Goal: Obtain resource: Obtain resource

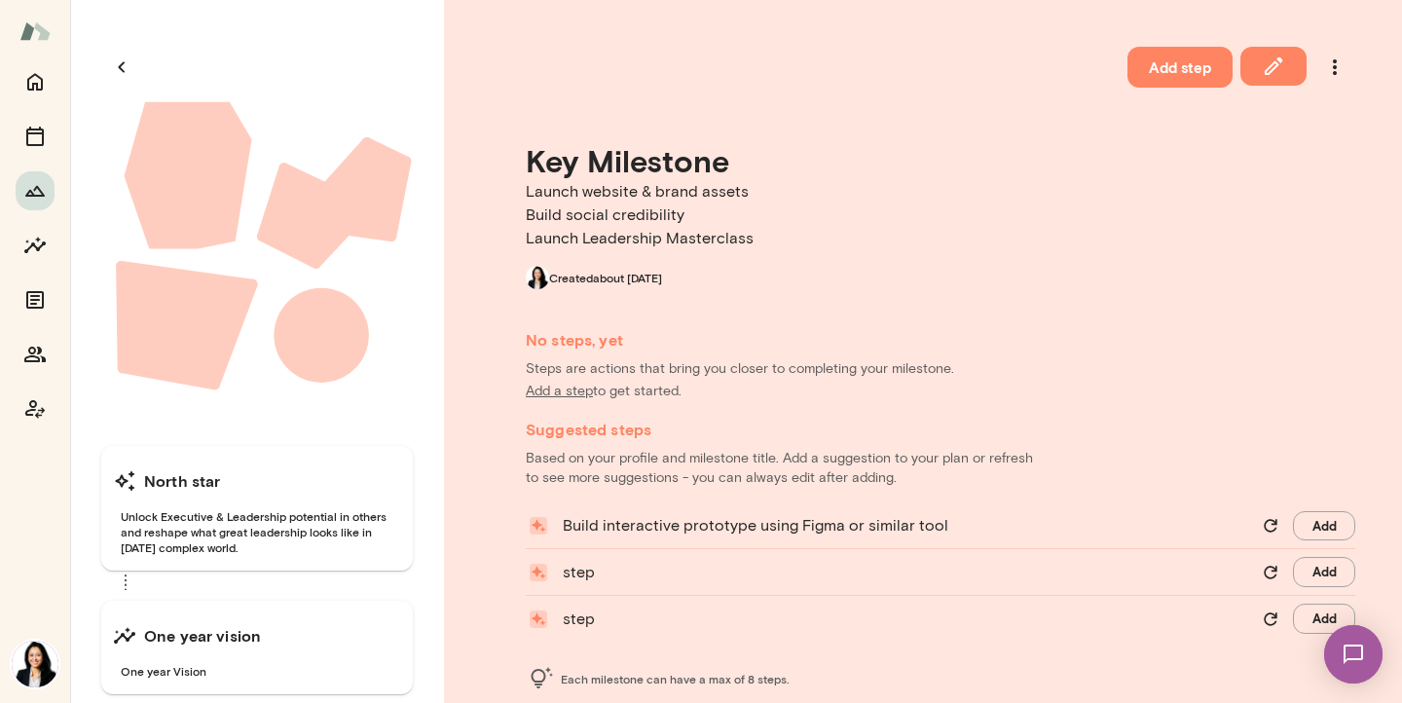
scroll to position [38, 0]
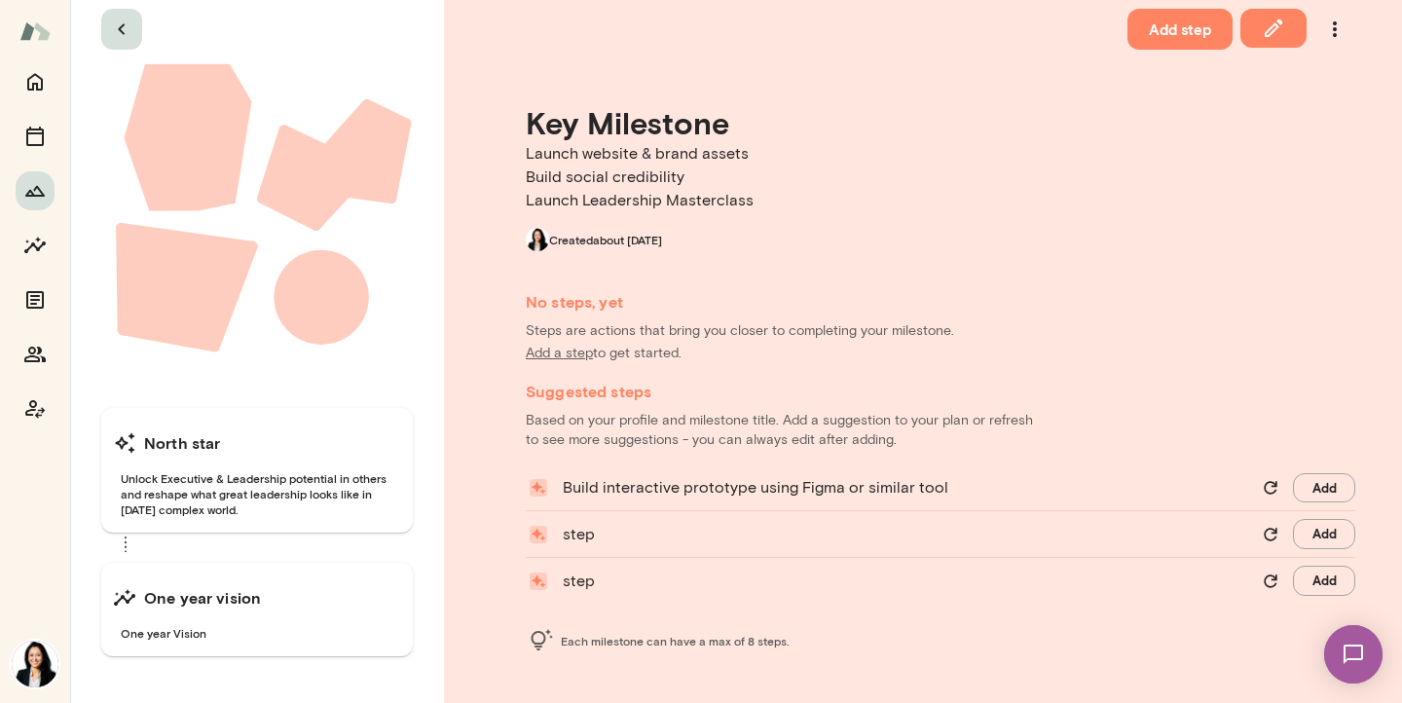
click at [123, 28] on icon "button" at bounding box center [121, 29] width 23 height 23
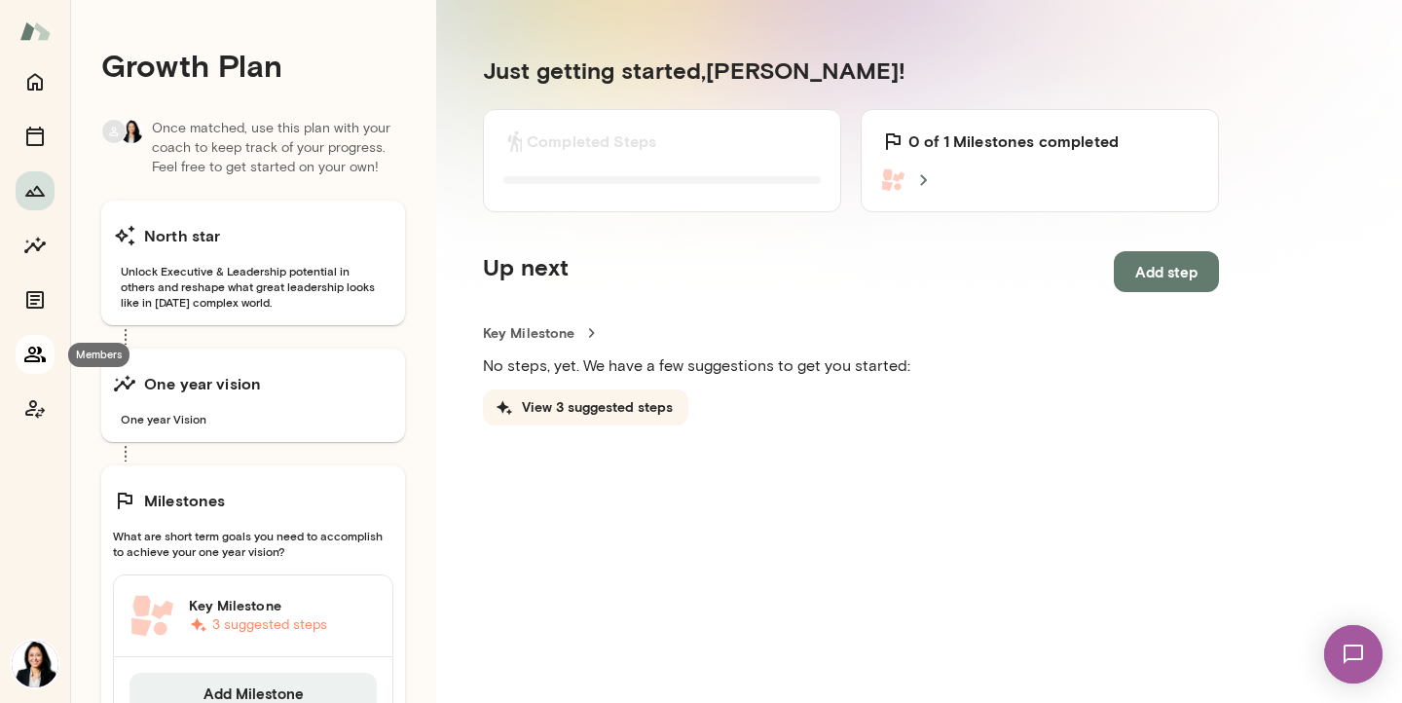
click at [40, 352] on icon "Members" at bounding box center [34, 355] width 21 height 16
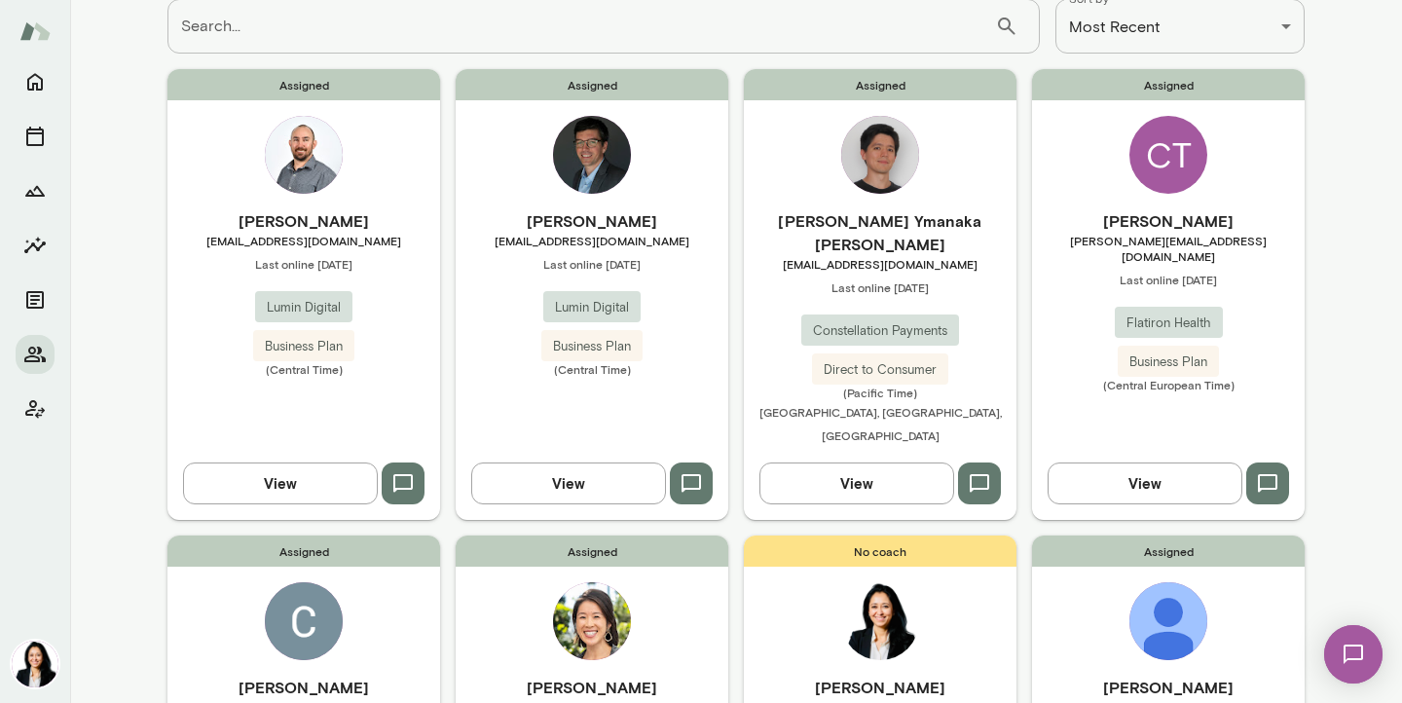
scroll to position [164, 0]
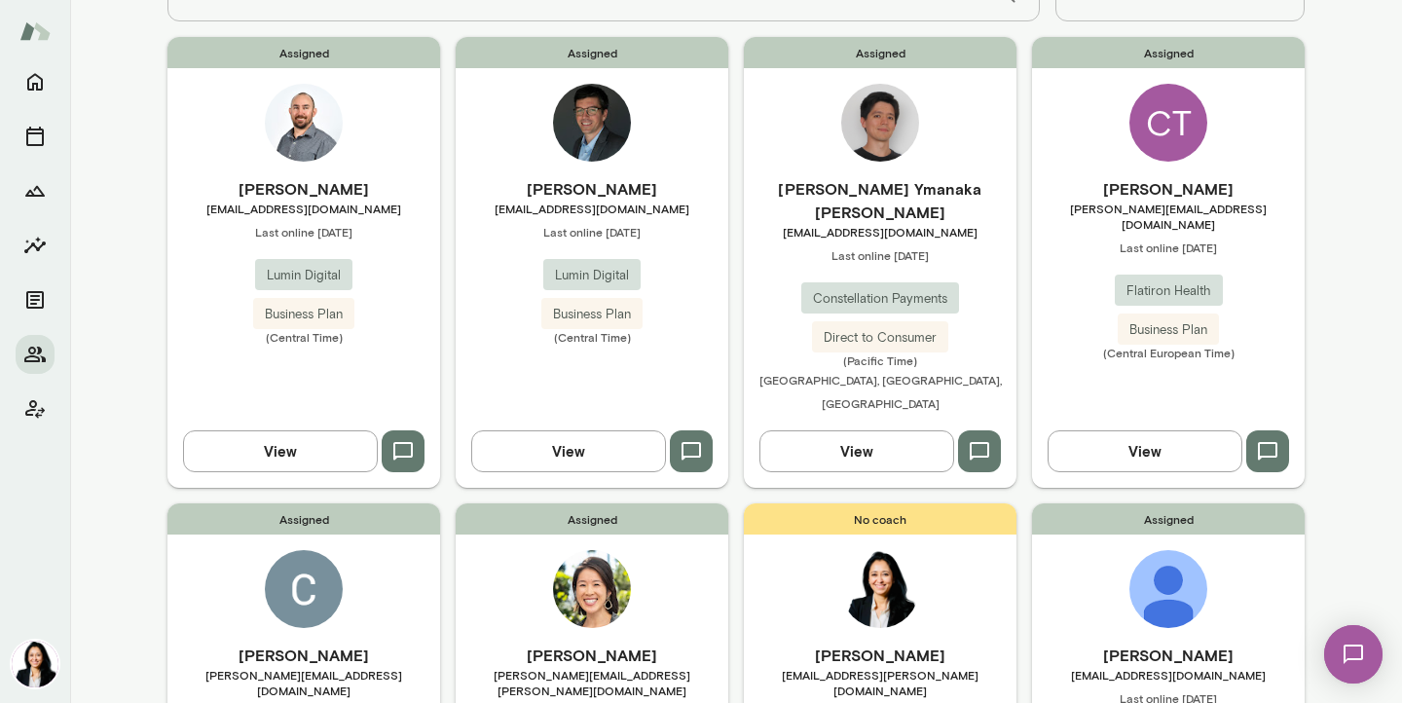
click at [916, 328] on span "Direct to Consumer" at bounding box center [880, 337] width 136 height 19
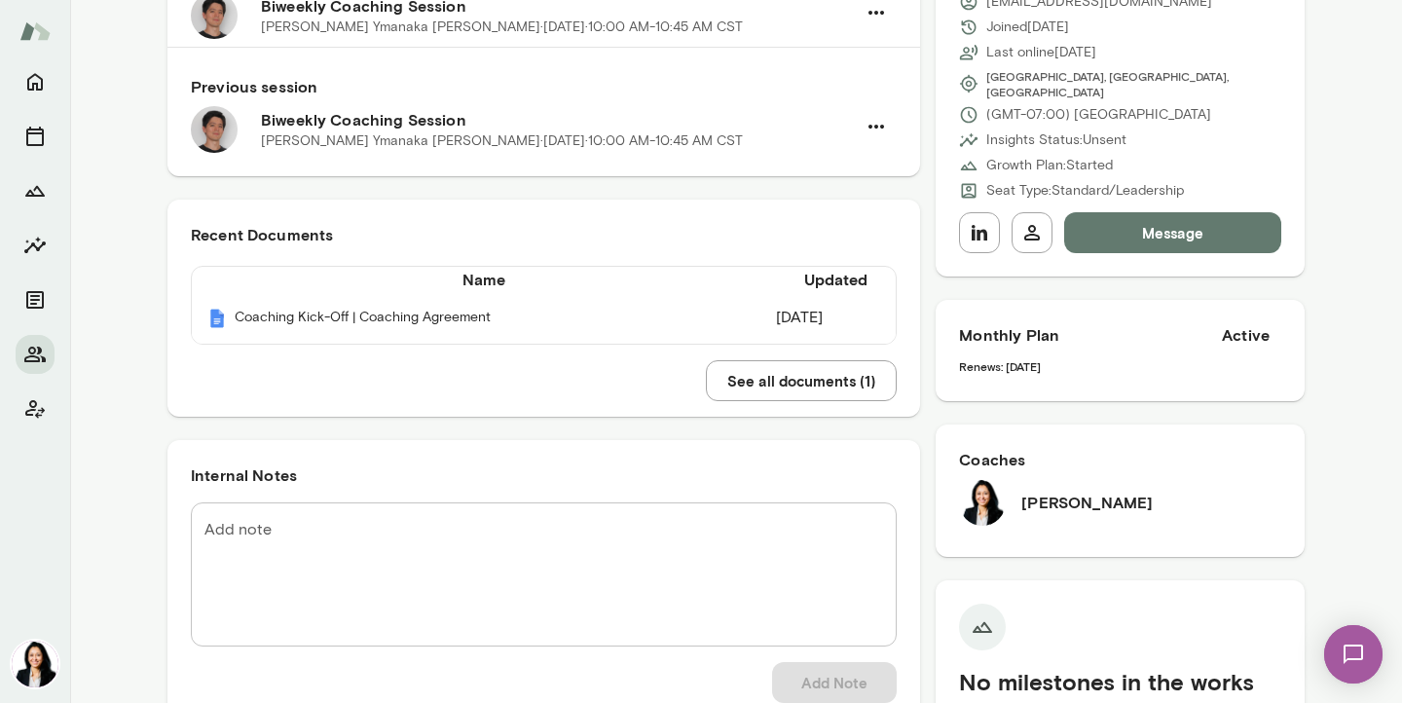
scroll to position [283, 0]
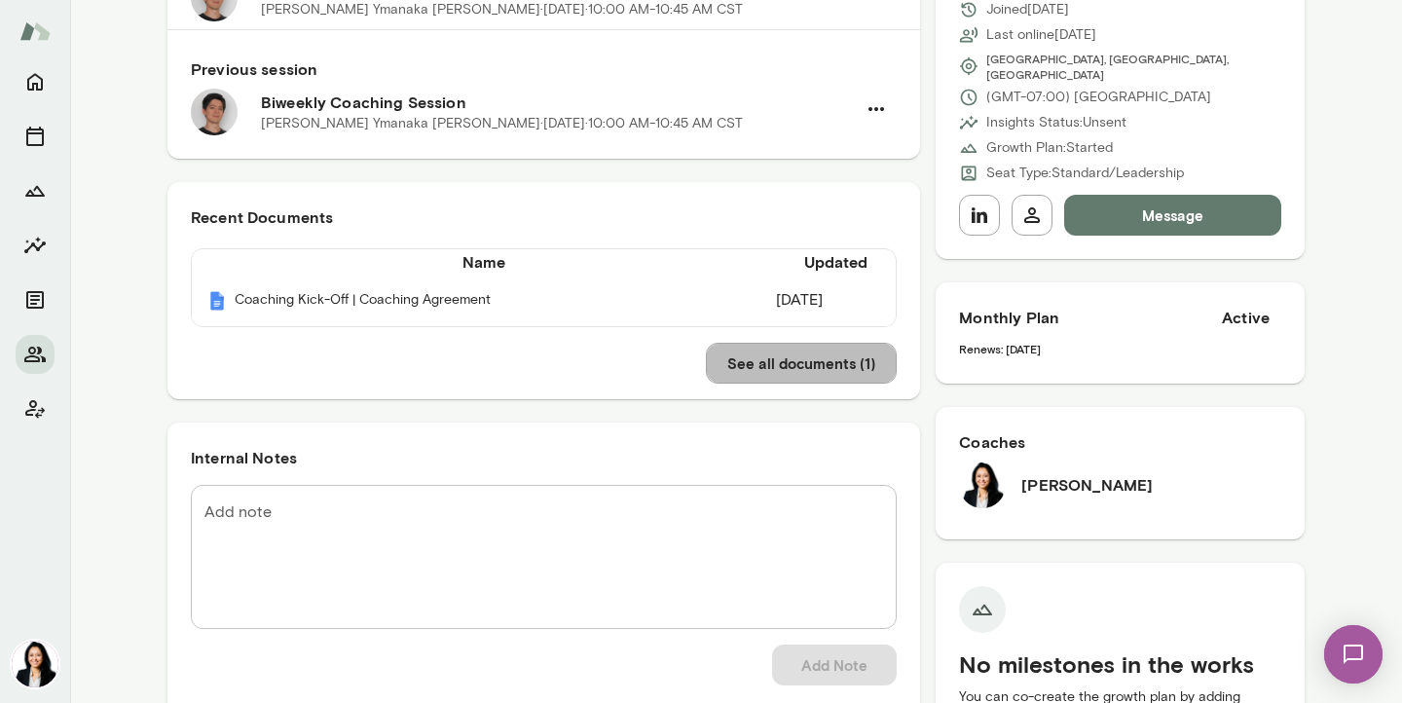
click at [734, 384] on button "See all documents ( 1 )" at bounding box center [801, 363] width 191 height 41
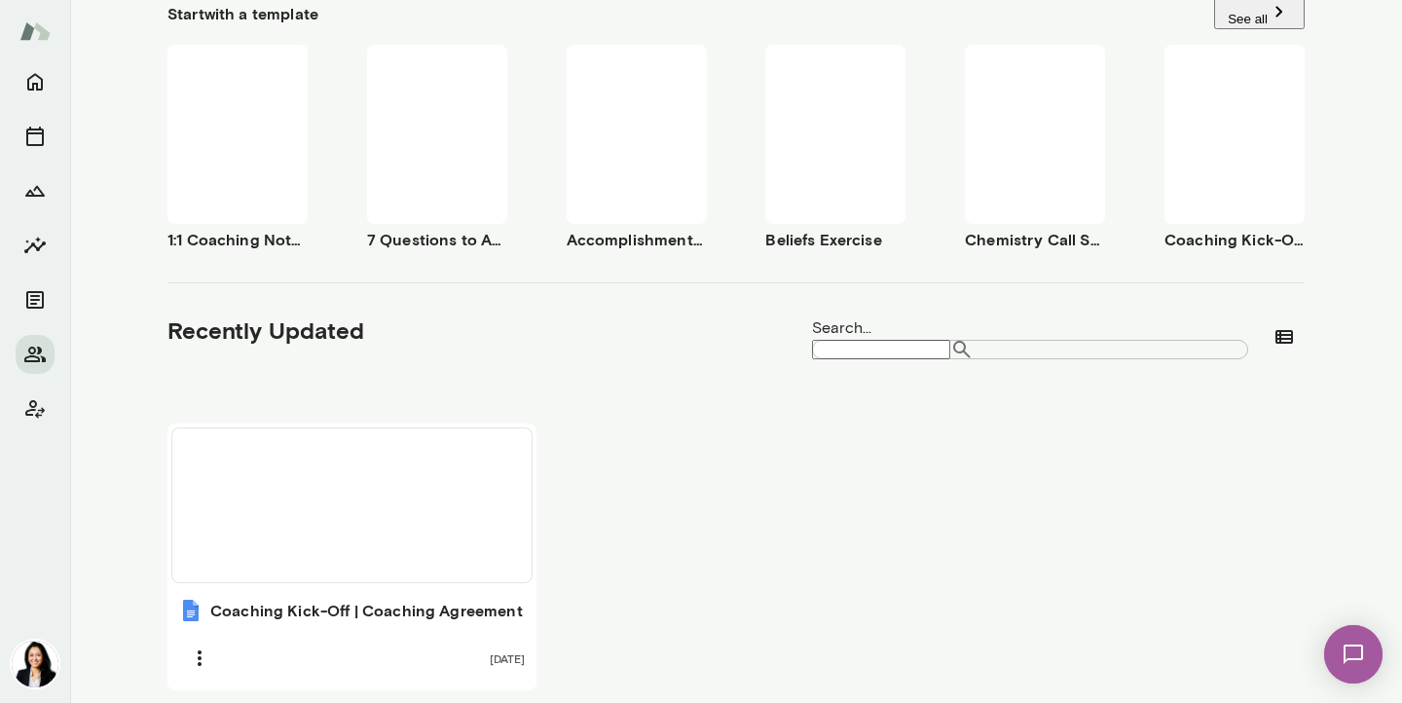
scroll to position [409, 0]
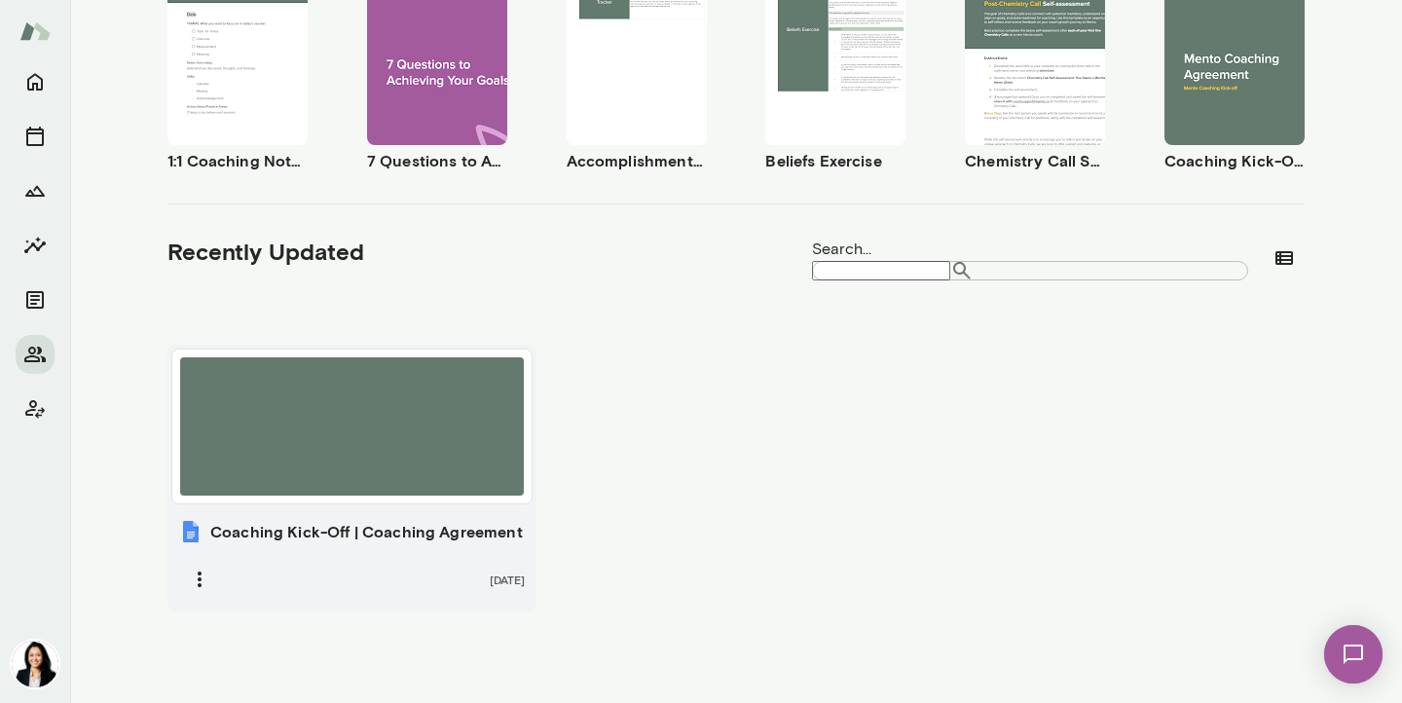
click at [367, 405] on div at bounding box center [352, 426] width 344 height 138
click at [200, 569] on icon "button" at bounding box center [199, 579] width 23 height 23
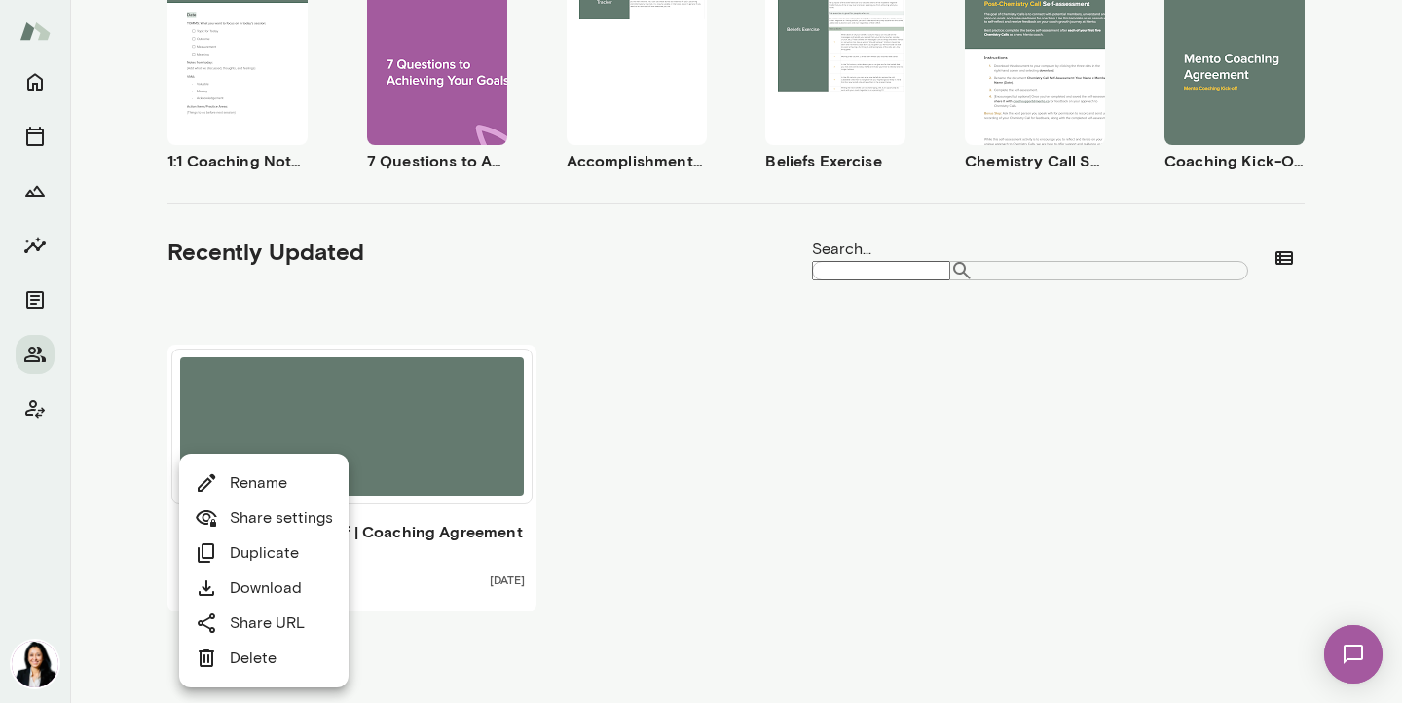
click at [248, 514] on link "Share settings" at bounding box center [264, 517] width 138 height 23
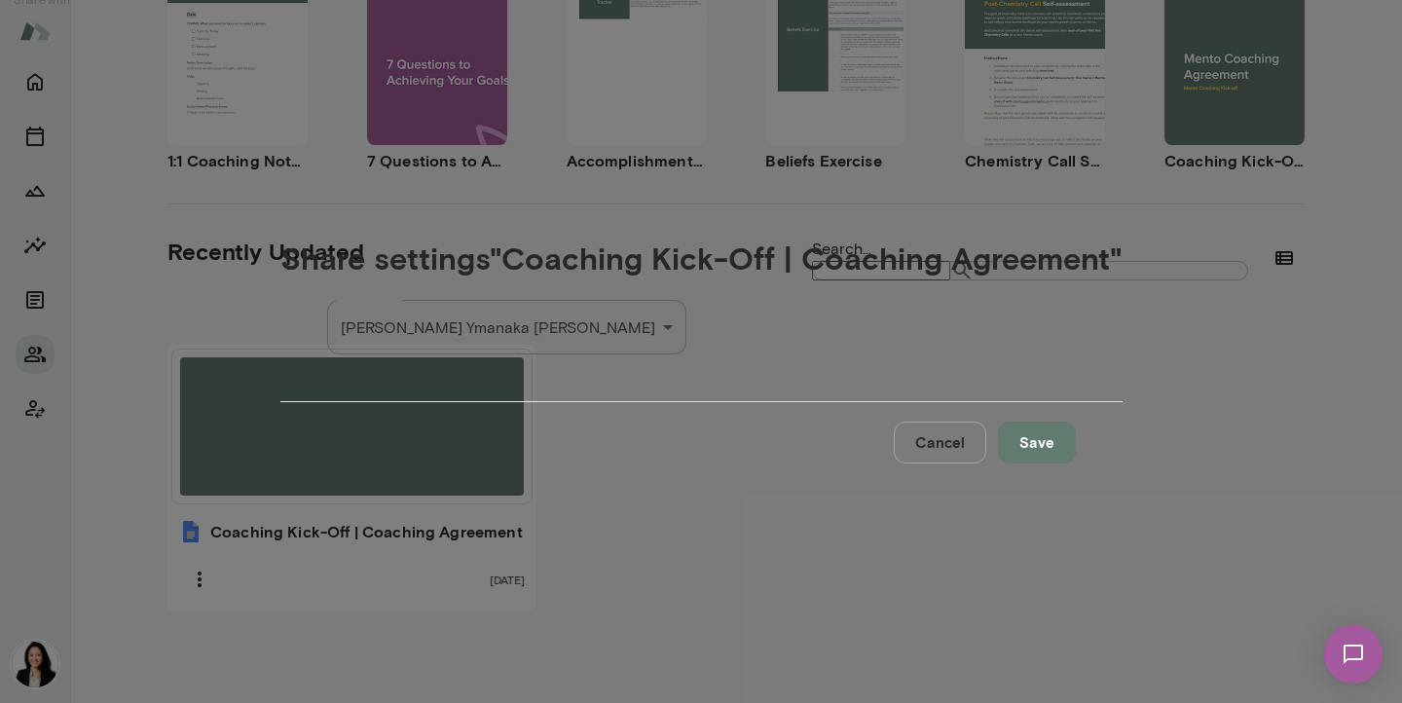
click at [601, 0] on div "**********" at bounding box center [701, 0] width 1402 height 0
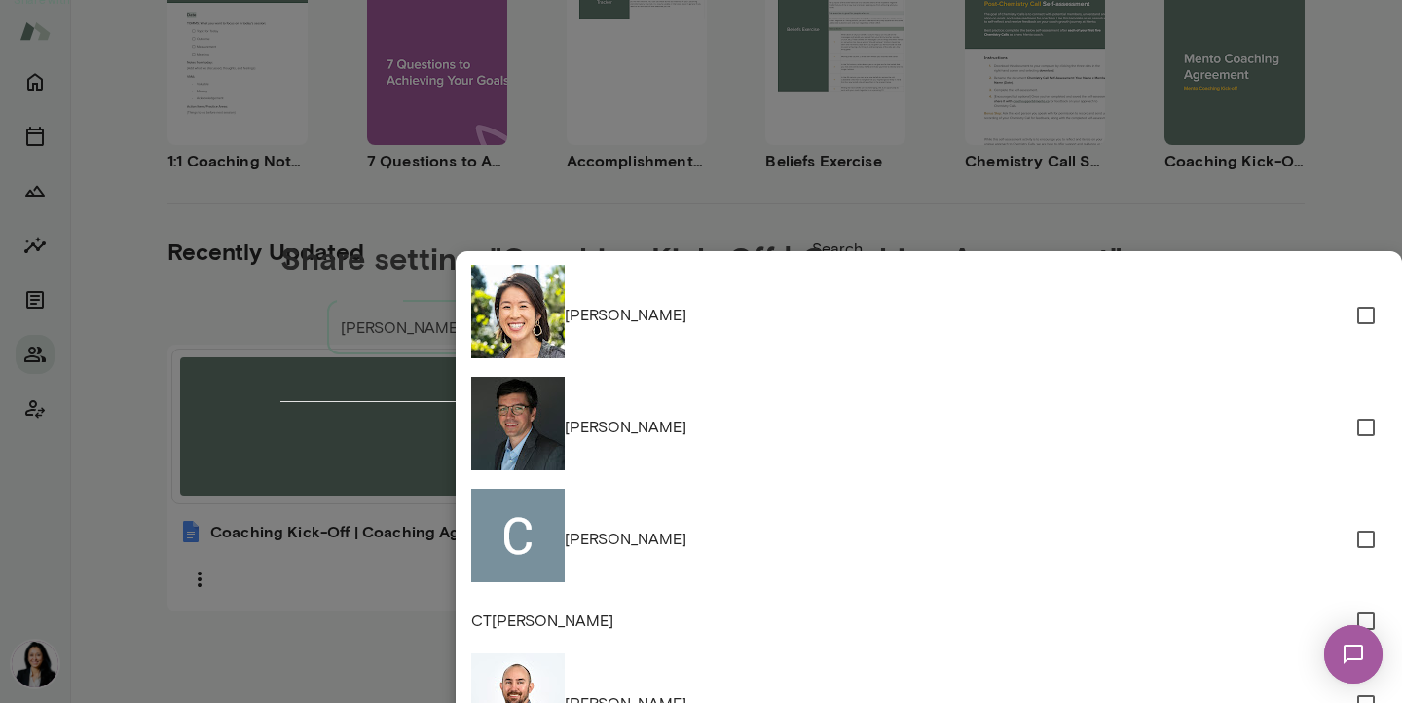
click at [1159, 338] on div at bounding box center [701, 351] width 1402 height 703
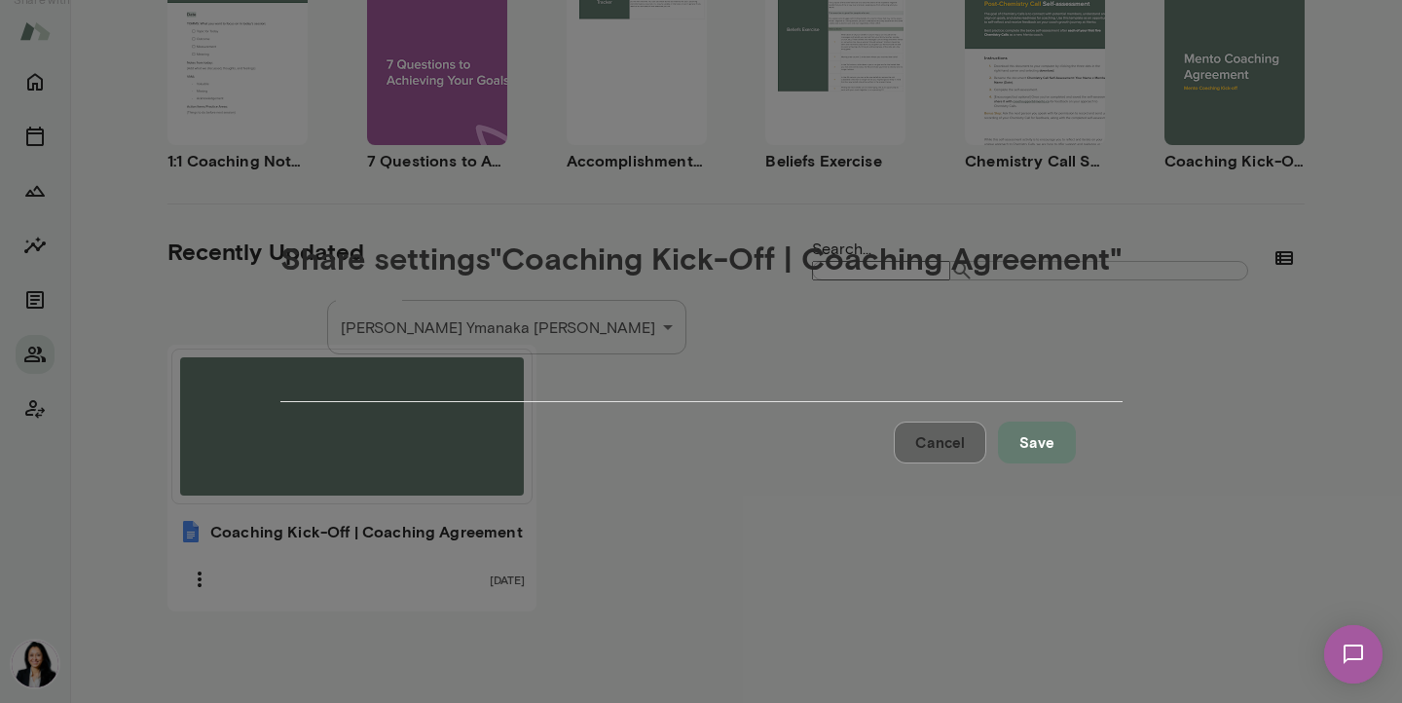
click at [894, 463] on button "Cancel" at bounding box center [940, 442] width 93 height 41
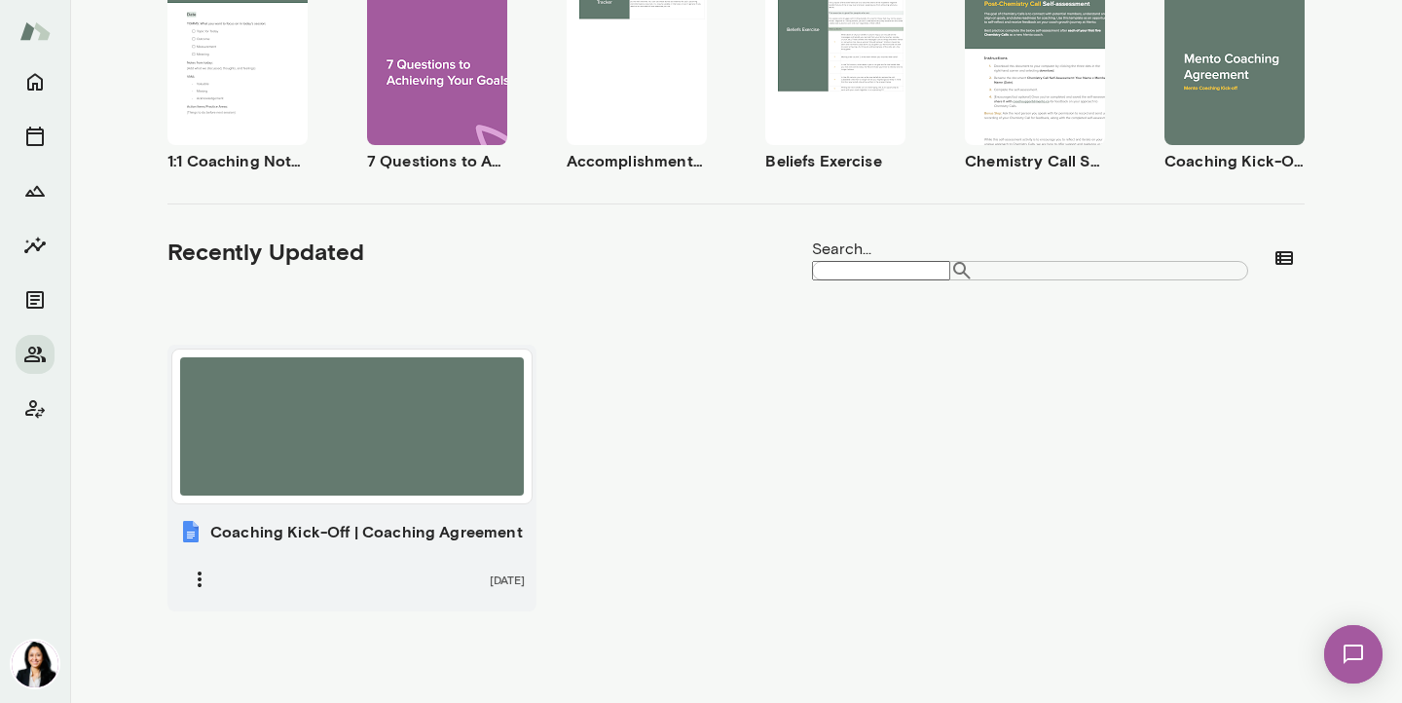
click at [355, 407] on div at bounding box center [352, 426] width 344 height 138
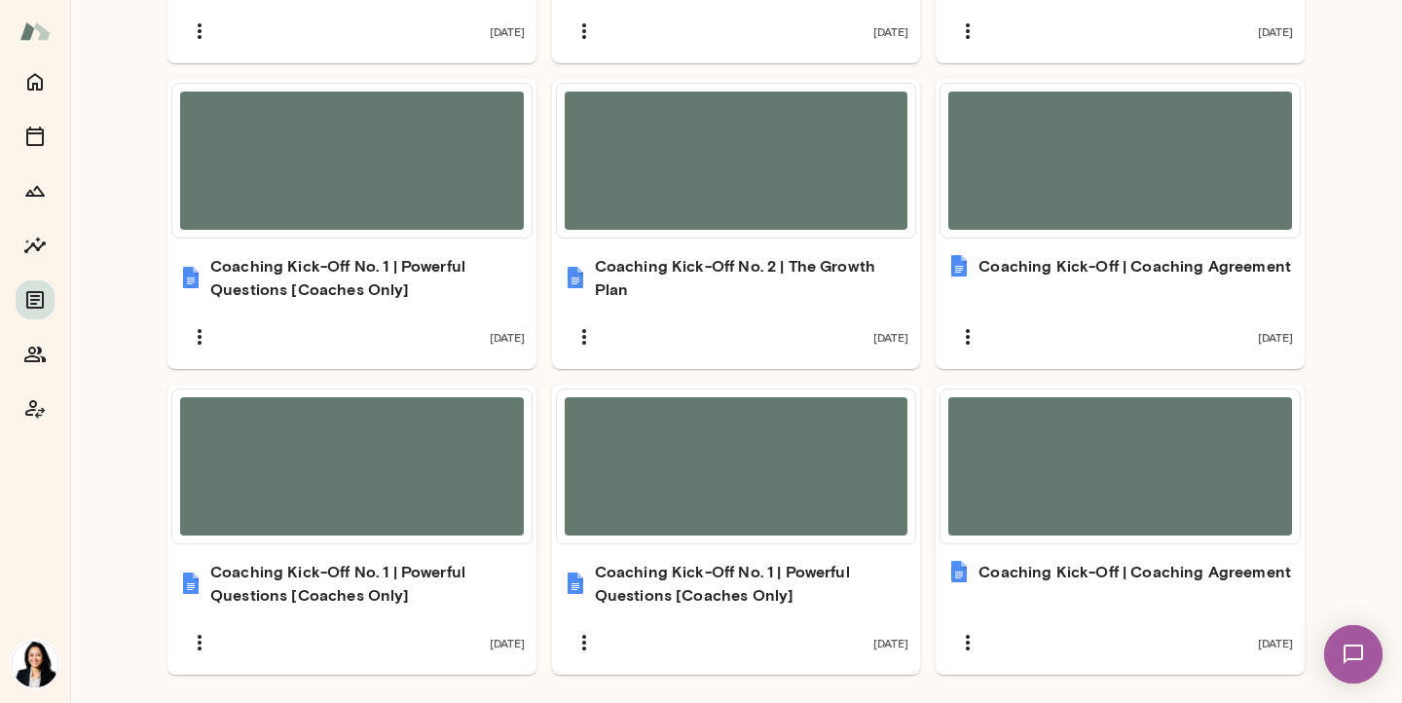
scroll to position [1249, 0]
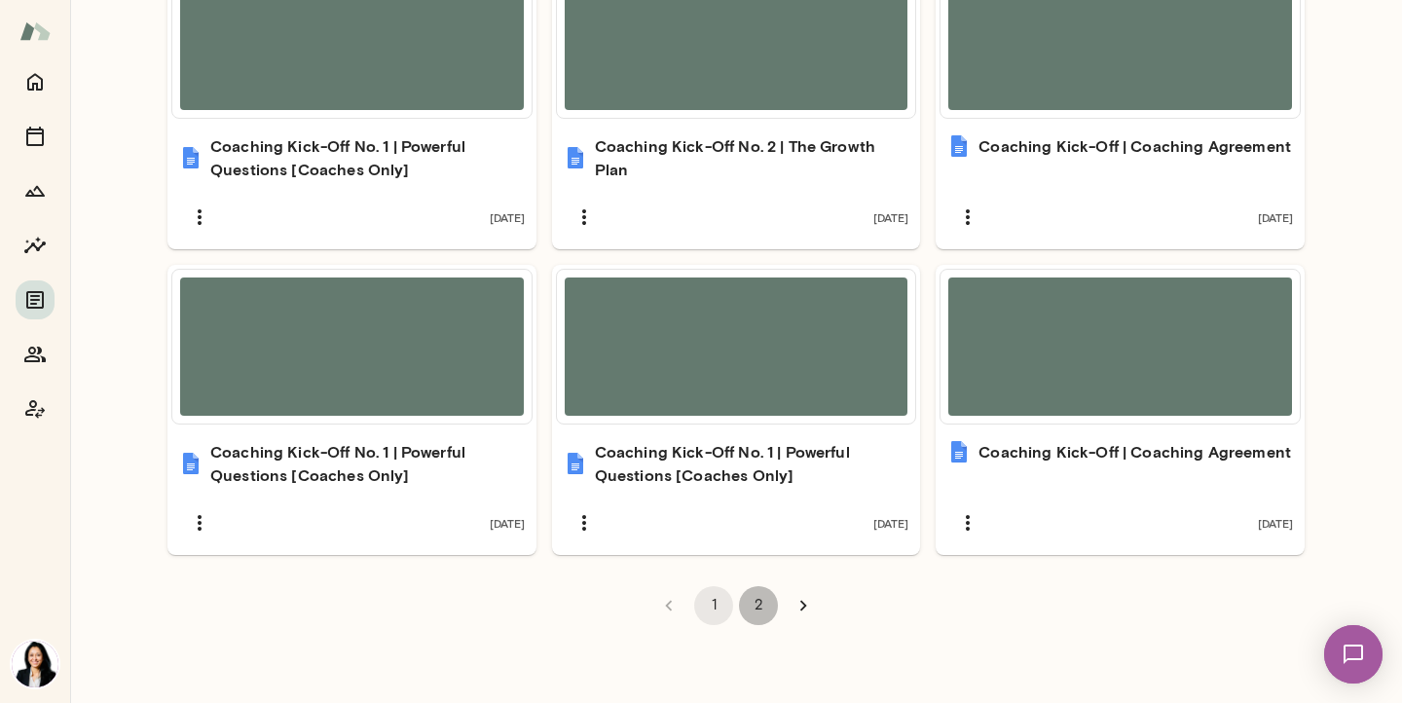
click at [759, 601] on button "2" at bounding box center [758, 605] width 39 height 39
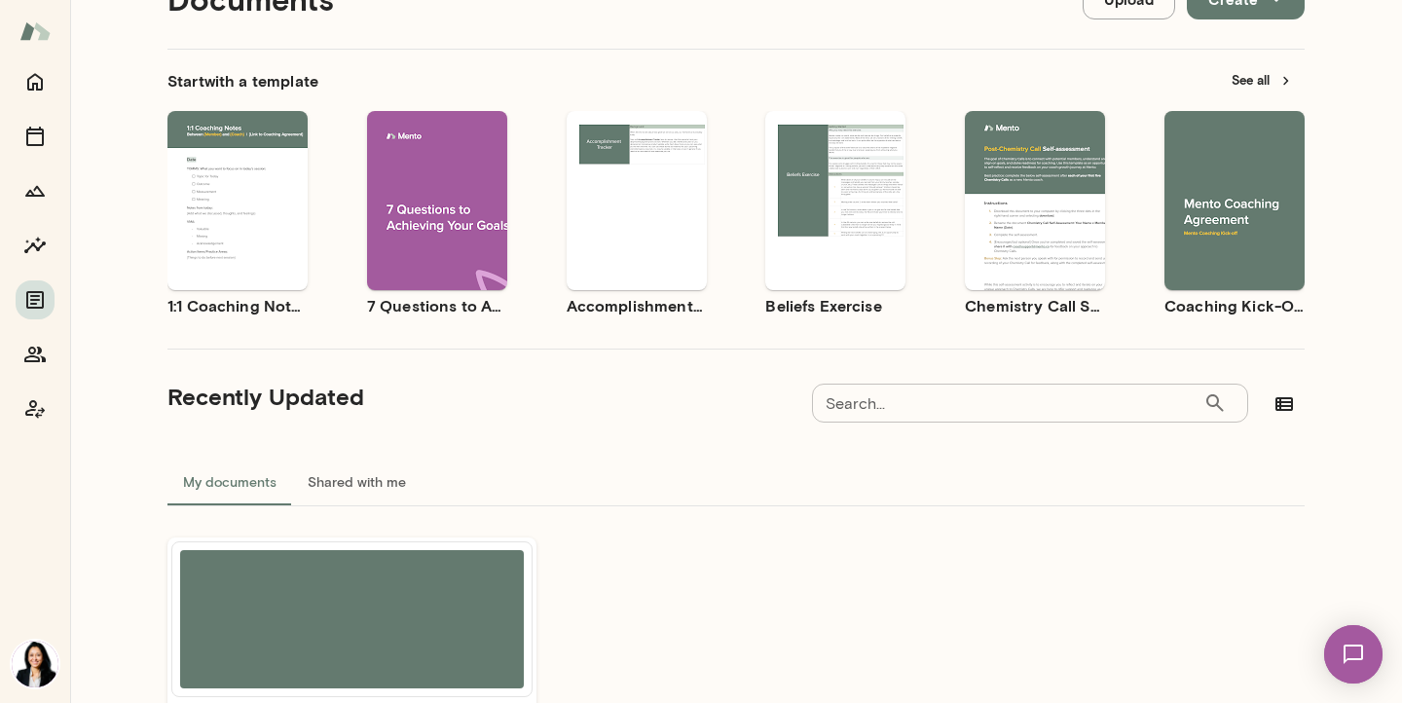
scroll to position [0, 0]
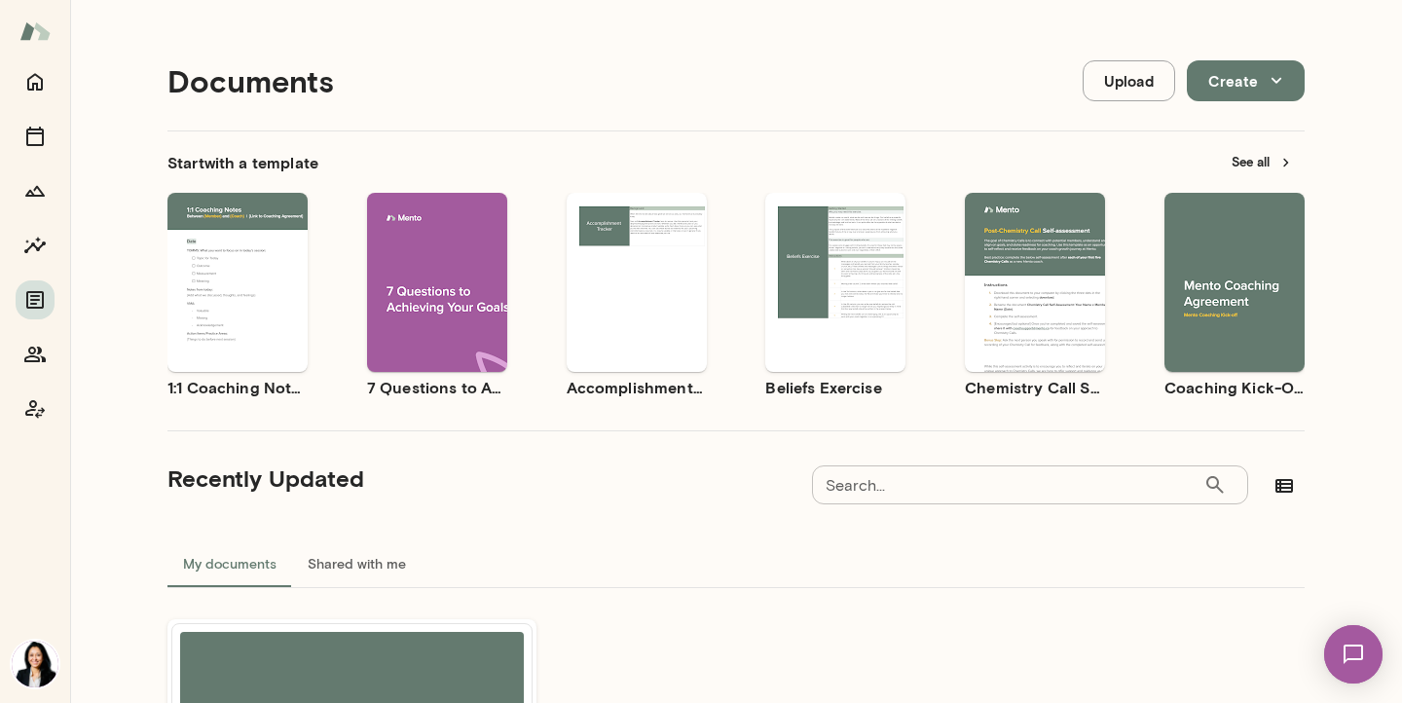
click at [1225, 215] on div "Use template Preview" at bounding box center [1235, 282] width 140 height 179
